Goal: Transaction & Acquisition: Purchase product/service

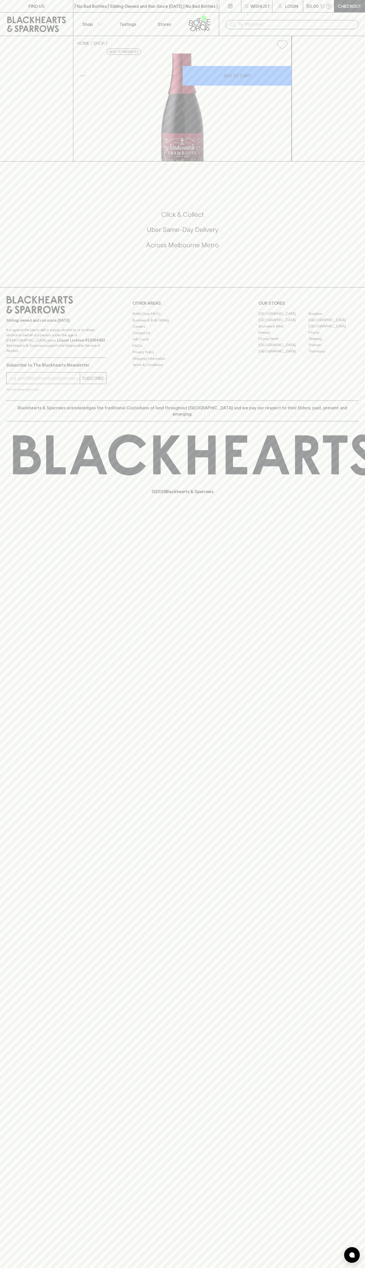
click at [344, 941] on div "FIND US | No Bad Bottles | Sibling Owned and Run Since 2006 | No Bad Bottles | …" at bounding box center [182, 634] width 365 height 1268
click at [98, 1267] on html "FIND US | No Bad Bottles | Sibling Owned and Run Since 2006 | No Bad Bottles | …" at bounding box center [182, 634] width 365 height 1268
click at [57, 342] on strong "Liquor License #32064953" at bounding box center [81, 340] width 48 height 4
